Goal: Navigation & Orientation: Find specific page/section

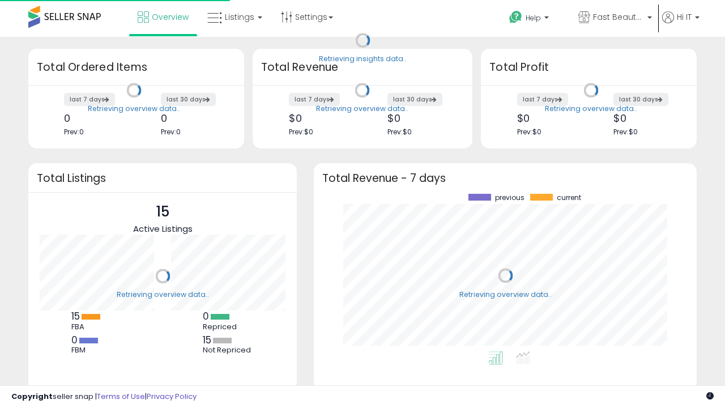
scroll to position [157, 360]
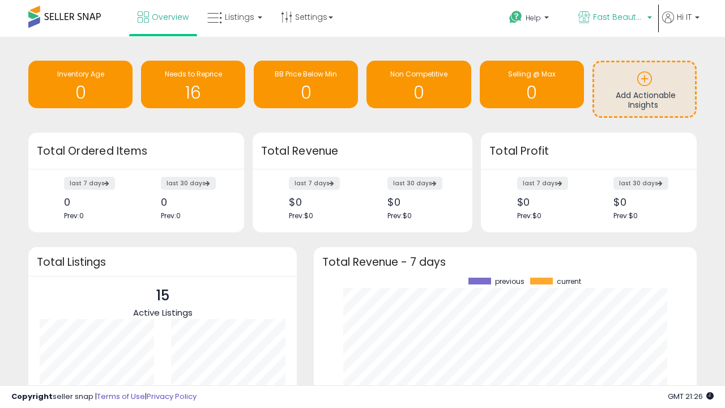
click at [614, 18] on span "Fast Beauty ([GEOGRAPHIC_DATA])" at bounding box center [618, 16] width 51 height 11
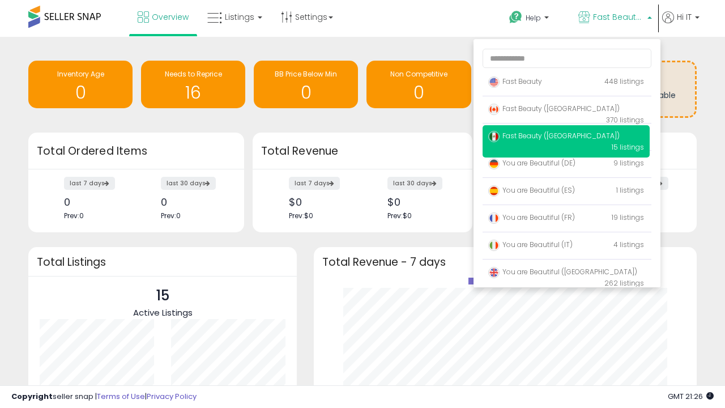
click at [565, 110] on span "Fast Beauty ([GEOGRAPHIC_DATA])" at bounding box center [553, 109] width 131 height 10
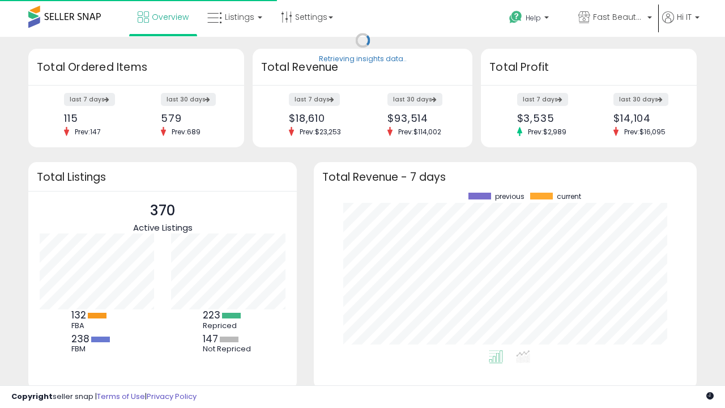
scroll to position [157, 360]
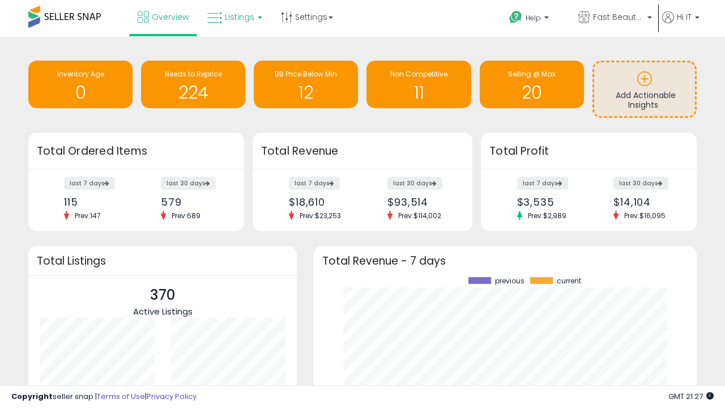
click at [233, 17] on span "Listings" at bounding box center [239, 16] width 29 height 11
